Goal: Task Accomplishment & Management: Manage account settings

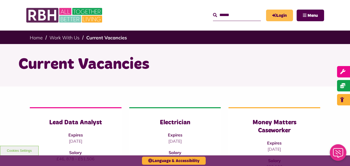
click at [270, 15] on link "Login" at bounding box center [279, 16] width 27 height 12
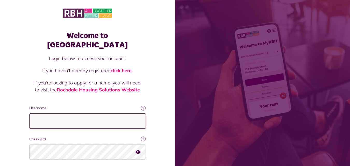
click at [109, 117] on input "Username" at bounding box center [87, 120] width 117 height 15
type input "**********"
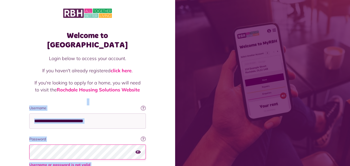
drag, startPoint x: 350, startPoint y: 63, endPoint x: 353, endPoint y: 80, distance: 17.0
click at [350, 80] on html "Welcome to MyRBH Login below to access your account. If you haven't already reg…" at bounding box center [175, 108] width 350 height 216
click at [143, 88] on div "Login below to access your account. If you haven't already registered click her…" at bounding box center [87, 80] width 117 height 50
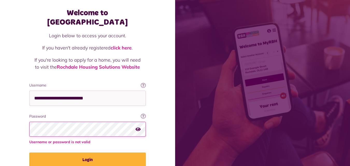
scroll to position [41, 0]
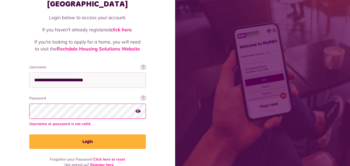
click at [137, 108] on icon "button" at bounding box center [137, 110] width 5 height 5
click at [137, 108] on icon "button" at bounding box center [138, 110] width 6 height 5
click at [139, 108] on icon "button" at bounding box center [137, 110] width 5 height 5
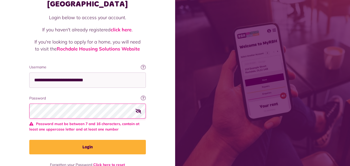
scroll to position [33, 0]
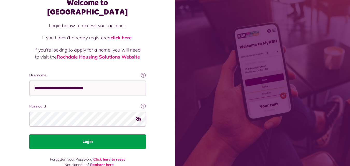
click at [104, 134] on button "Login" at bounding box center [87, 141] width 117 height 14
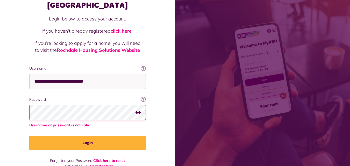
scroll to position [41, 0]
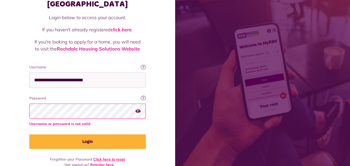
click at [113, 157] on link "Click here to reset" at bounding box center [109, 159] width 32 height 5
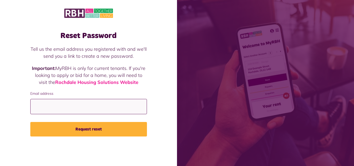
click at [75, 108] on input "Email address" at bounding box center [88, 106] width 117 height 15
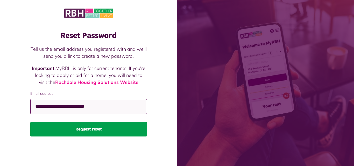
type input "**********"
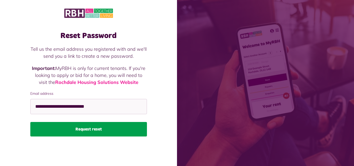
click at [81, 128] on button "Request reset" at bounding box center [88, 129] width 117 height 14
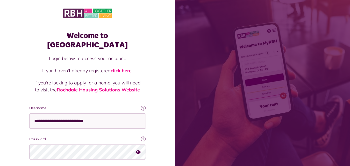
scroll to position [1, 0]
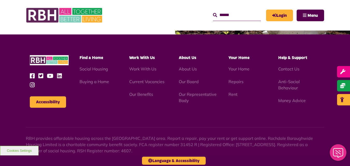
scroll to position [591, 0]
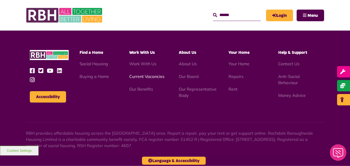
click at [151, 74] on link "Current Vacancies" at bounding box center [146, 76] width 35 height 5
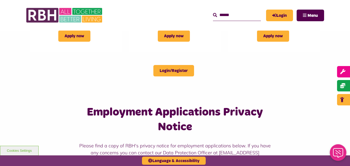
scroll to position [277, 0]
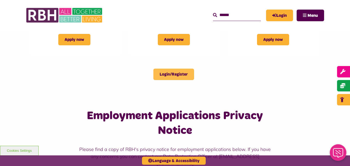
click at [177, 76] on link "Login/Register" at bounding box center [173, 74] width 41 height 11
